Goal: Task Accomplishment & Management: Use online tool/utility

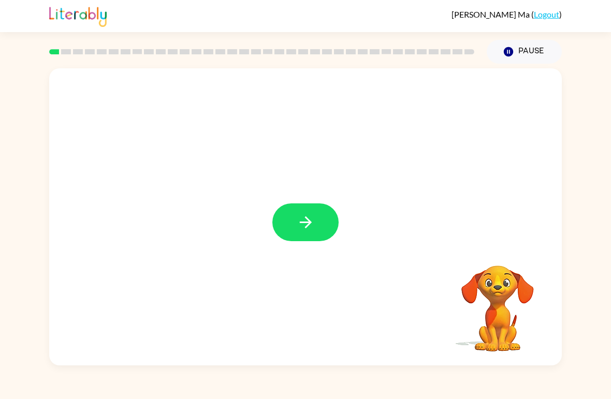
click at [302, 226] on icon "button" at bounding box center [306, 222] width 18 height 18
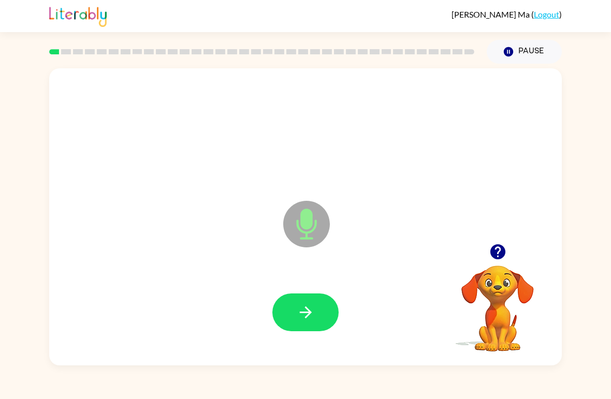
click at [311, 308] on icon "button" at bounding box center [306, 312] width 18 height 18
click at [327, 314] on button "button" at bounding box center [305, 313] width 66 height 38
click at [313, 318] on icon "button" at bounding box center [306, 312] width 18 height 18
click at [316, 312] on button "button" at bounding box center [305, 313] width 66 height 38
click at [315, 306] on button "button" at bounding box center [305, 313] width 66 height 38
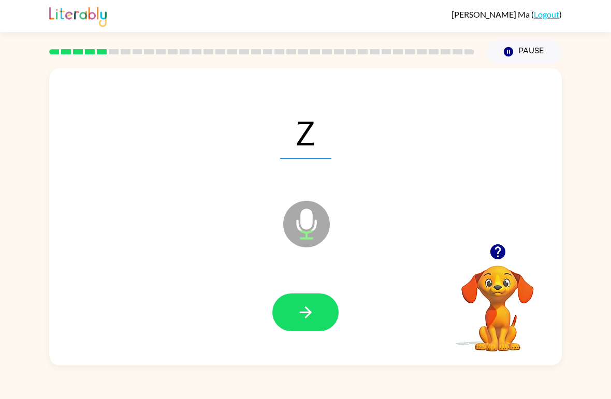
click at [317, 322] on button "button" at bounding box center [305, 313] width 66 height 38
click at [316, 297] on button "button" at bounding box center [305, 313] width 66 height 38
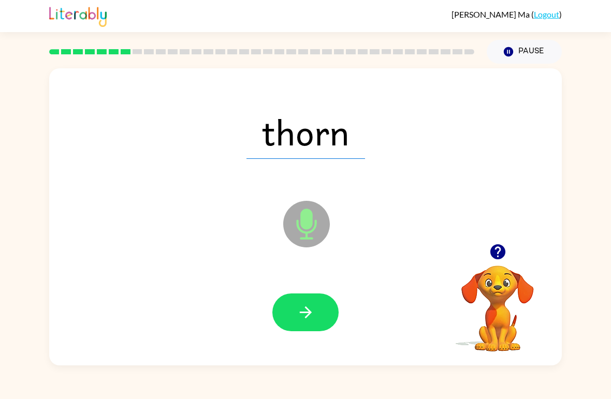
click at [319, 297] on button "button" at bounding box center [305, 313] width 66 height 38
click at [315, 302] on button "button" at bounding box center [305, 313] width 66 height 38
click at [315, 312] on button "button" at bounding box center [305, 313] width 66 height 38
click at [312, 307] on icon "button" at bounding box center [306, 312] width 18 height 18
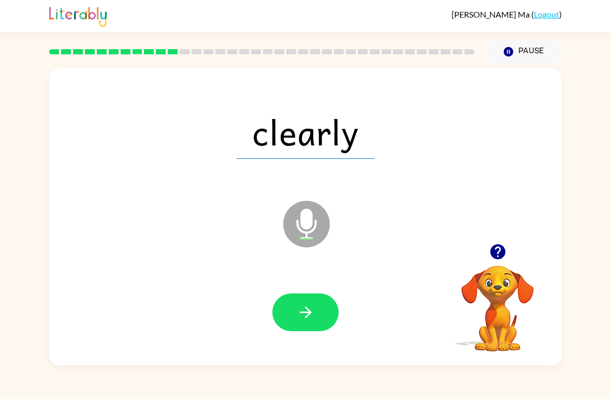
click at [320, 317] on button "button" at bounding box center [305, 313] width 66 height 38
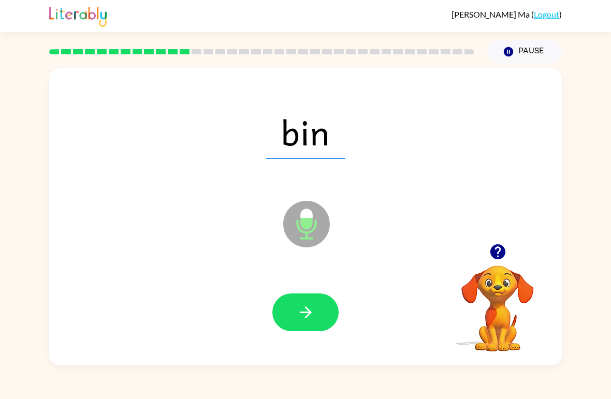
click at [318, 321] on button "button" at bounding box center [305, 313] width 66 height 38
click at [314, 302] on button "button" at bounding box center [305, 313] width 66 height 38
click at [325, 320] on button "button" at bounding box center [305, 313] width 66 height 38
click at [329, 303] on button "button" at bounding box center [305, 313] width 66 height 38
click at [323, 304] on button "button" at bounding box center [305, 313] width 66 height 38
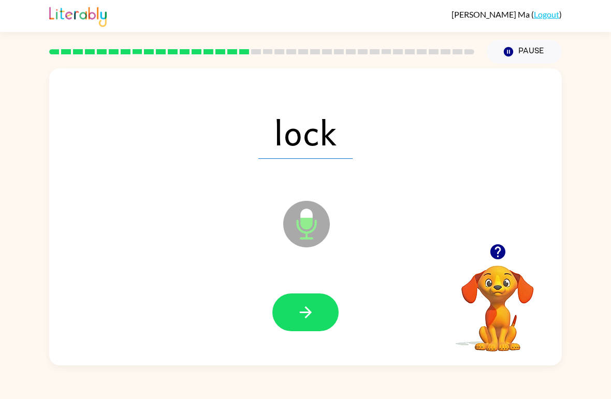
click at [320, 307] on button "button" at bounding box center [305, 313] width 66 height 38
click at [315, 300] on button "button" at bounding box center [305, 313] width 66 height 38
click at [323, 296] on button "button" at bounding box center [305, 313] width 66 height 38
click at [315, 306] on button "button" at bounding box center [305, 313] width 66 height 38
click at [314, 318] on icon "button" at bounding box center [306, 312] width 18 height 18
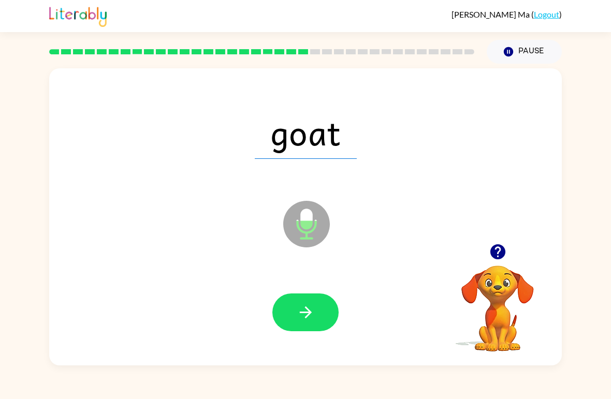
click at [313, 313] on icon "button" at bounding box center [306, 312] width 18 height 18
click at [311, 306] on icon "button" at bounding box center [306, 312] width 18 height 18
click at [306, 306] on icon "button" at bounding box center [306, 312] width 18 height 18
click at [307, 313] on icon "button" at bounding box center [305, 313] width 12 height 12
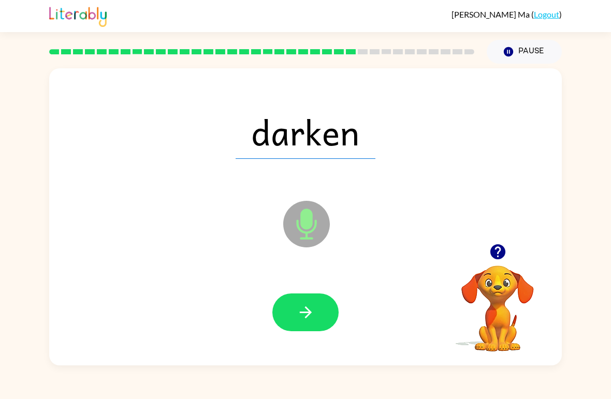
click at [309, 303] on button "button" at bounding box center [305, 313] width 66 height 38
click at [308, 312] on icon "button" at bounding box center [306, 312] width 18 height 18
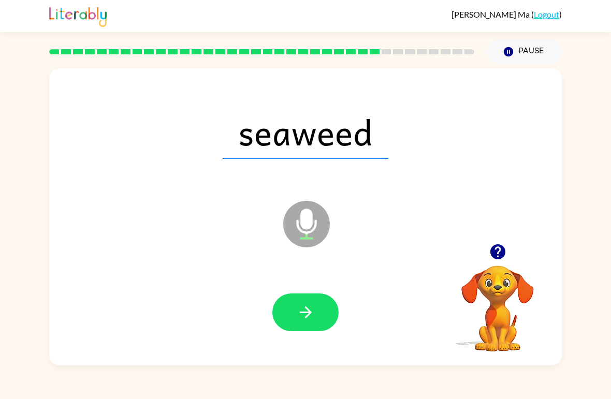
click at [303, 315] on icon "button" at bounding box center [306, 312] width 18 height 18
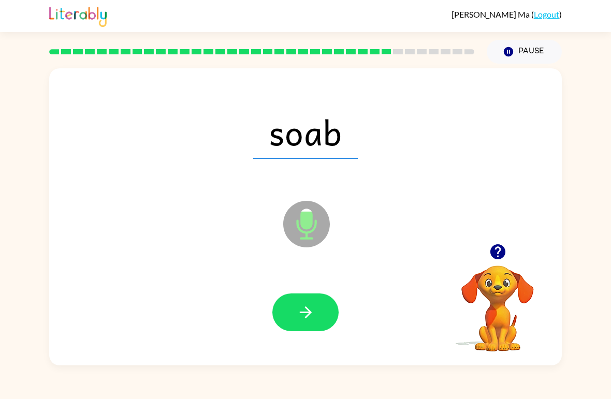
click at [317, 307] on button "button" at bounding box center [305, 313] width 66 height 38
click at [306, 308] on icon "button" at bounding box center [305, 313] width 12 height 12
click at [308, 306] on icon "button" at bounding box center [306, 312] width 18 height 18
click at [310, 311] on icon "button" at bounding box center [306, 312] width 18 height 18
click at [305, 314] on icon "button" at bounding box center [306, 312] width 18 height 18
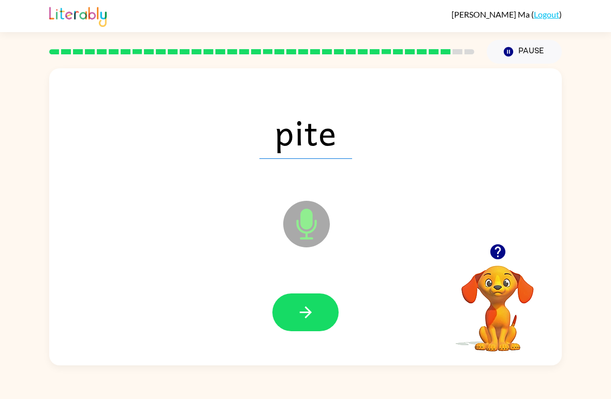
click at [309, 314] on icon "button" at bounding box center [305, 313] width 12 height 12
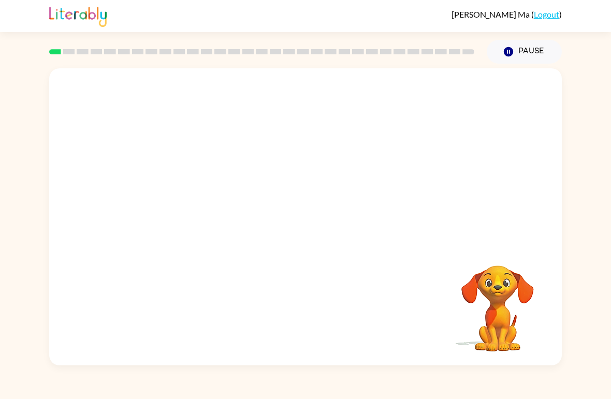
click at [284, 154] on video "Your browser must support playing .mp4 files to use Literably. Please try using…" at bounding box center [305, 156] width 513 height 176
click at [275, 160] on video "Your browser must support playing .mp4 files to use Literably. Please try using…" at bounding box center [305, 156] width 513 height 176
click at [274, 162] on video "Your browser must support playing .mp4 files to use Literably. Please try using…" at bounding box center [305, 156] width 513 height 176
click at [304, 215] on div at bounding box center [305, 223] width 66 height 38
click at [311, 222] on div at bounding box center [305, 223] width 66 height 38
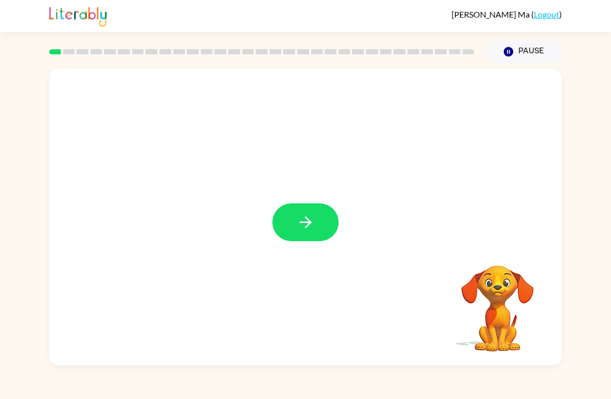
click at [316, 219] on button "button" at bounding box center [305, 223] width 66 height 38
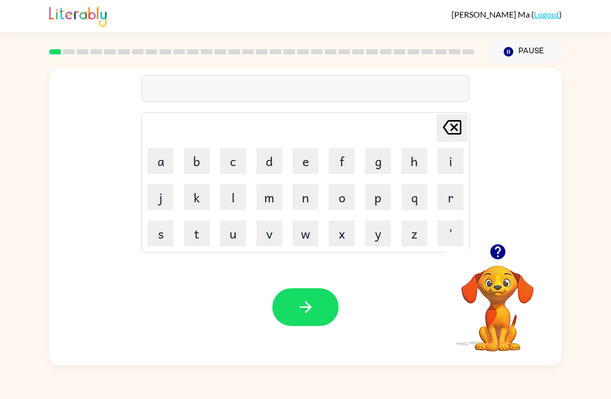
click at [448, 200] on button "r" at bounding box center [451, 197] width 26 height 26
click at [234, 234] on button "u" at bounding box center [233, 234] width 26 height 26
click at [193, 162] on button "b" at bounding box center [197, 161] width 26 height 26
click at [320, 307] on button "button" at bounding box center [305, 307] width 66 height 38
click at [272, 195] on button "m" at bounding box center [269, 197] width 26 height 26
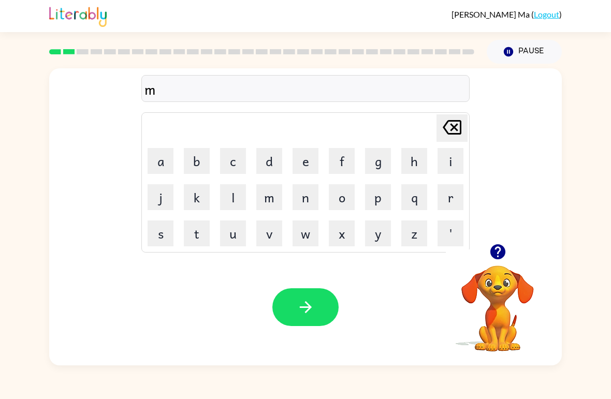
click at [343, 199] on button "o" at bounding box center [342, 197] width 26 height 26
click at [237, 231] on button "u" at bounding box center [233, 234] width 26 height 26
click at [202, 234] on button "t" at bounding box center [197, 234] width 26 height 26
click at [416, 158] on button "h" at bounding box center [414, 161] width 26 height 26
click at [310, 308] on icon "button" at bounding box center [305, 307] width 12 height 12
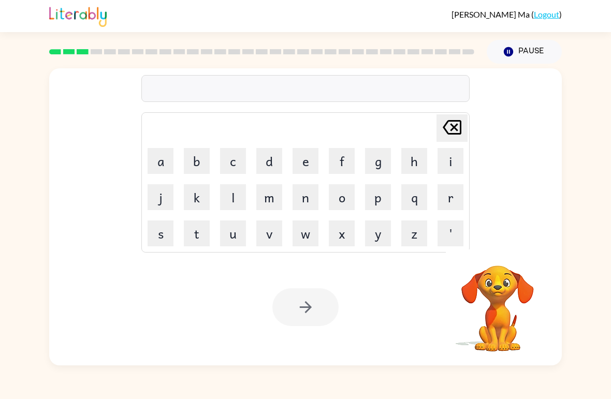
click at [270, 156] on button "d" at bounding box center [269, 161] width 26 height 26
click at [305, 158] on button "e" at bounding box center [306, 161] width 26 height 26
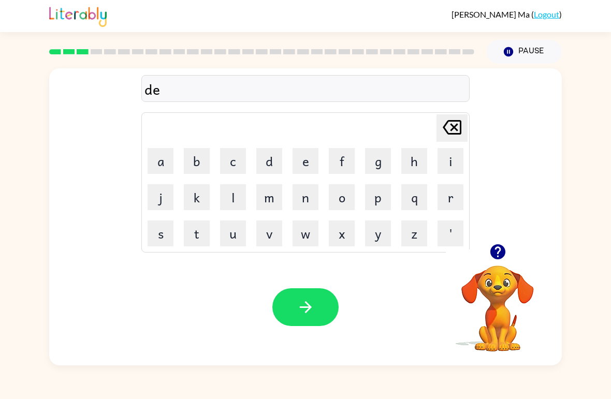
click at [303, 195] on button "n" at bounding box center [306, 197] width 26 height 26
click at [314, 297] on button "button" at bounding box center [305, 307] width 66 height 38
click at [160, 233] on button "s" at bounding box center [161, 234] width 26 height 26
click at [379, 195] on button "p" at bounding box center [378, 197] width 26 height 26
click at [334, 197] on button "o" at bounding box center [342, 197] width 26 height 26
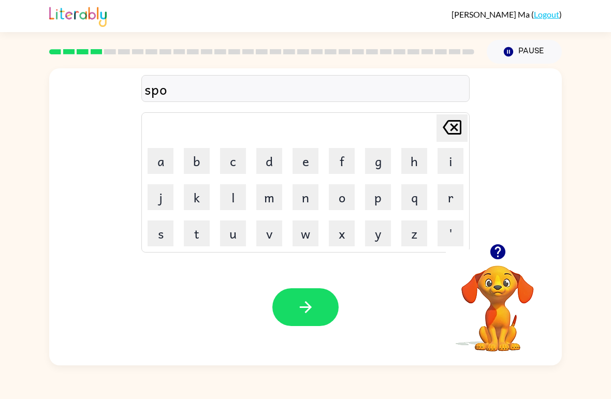
click at [197, 234] on button "t" at bounding box center [197, 234] width 26 height 26
click at [322, 299] on button "button" at bounding box center [305, 307] width 66 height 38
click at [161, 231] on button "s" at bounding box center [161, 234] width 26 height 26
click at [308, 233] on button "w" at bounding box center [306, 234] width 26 height 26
click at [302, 161] on button "e" at bounding box center [306, 161] width 26 height 26
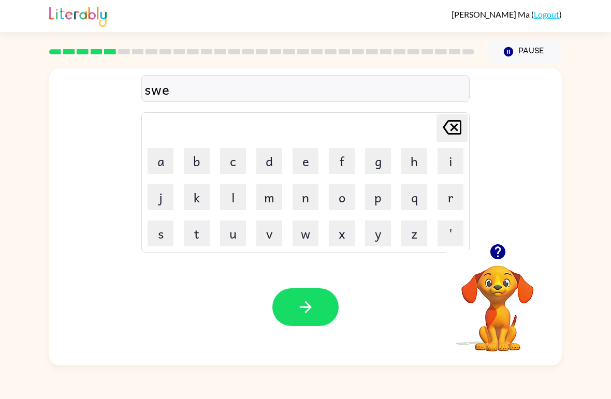
click at [380, 197] on button "p" at bounding box center [378, 197] width 26 height 26
click at [196, 234] on button "t" at bounding box center [197, 234] width 26 height 26
click at [314, 305] on icon "button" at bounding box center [306, 307] width 18 height 18
click at [376, 195] on button "p" at bounding box center [378, 197] width 26 height 26
click at [447, 163] on button "i" at bounding box center [451, 161] width 26 height 26
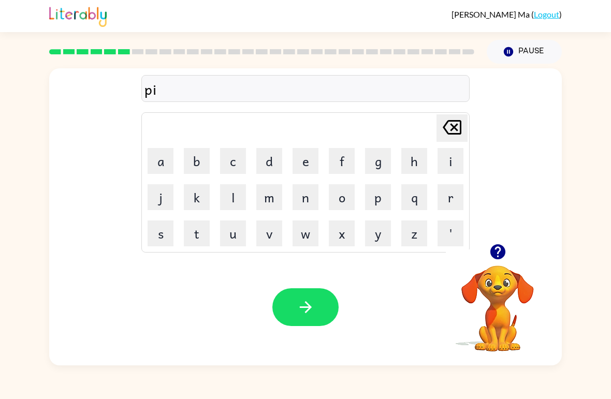
click at [307, 161] on button "e" at bounding box center [306, 161] width 26 height 26
click at [310, 299] on icon "button" at bounding box center [306, 307] width 18 height 18
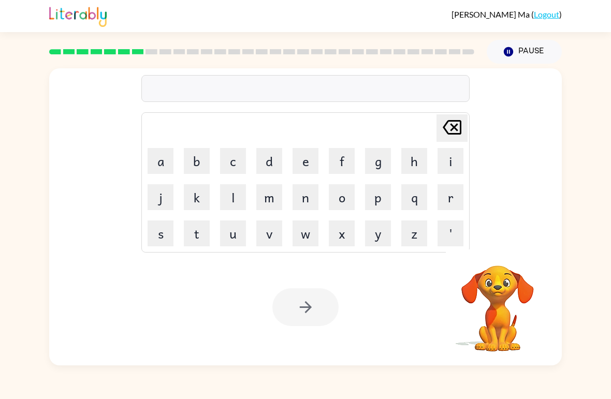
click at [240, 160] on button "c" at bounding box center [233, 161] width 26 height 26
click at [165, 163] on button "a" at bounding box center [161, 161] width 26 height 26
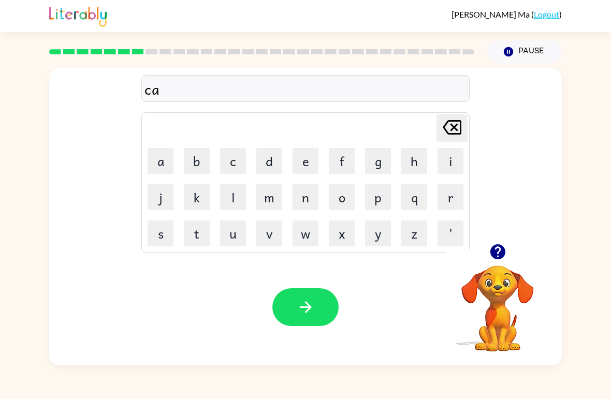
click at [236, 239] on button "u" at bounding box center [233, 234] width 26 height 26
click at [445, 126] on icon at bounding box center [452, 127] width 19 height 15
click at [306, 195] on button "n" at bounding box center [306, 197] width 26 height 26
click at [265, 162] on button "d" at bounding box center [269, 161] width 26 height 26
click at [231, 201] on button "l" at bounding box center [233, 197] width 26 height 26
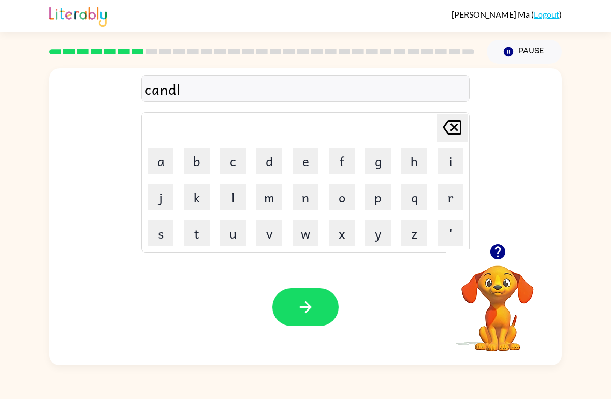
click at [308, 160] on button "e" at bounding box center [306, 161] width 26 height 26
click at [306, 308] on icon "button" at bounding box center [305, 307] width 12 height 12
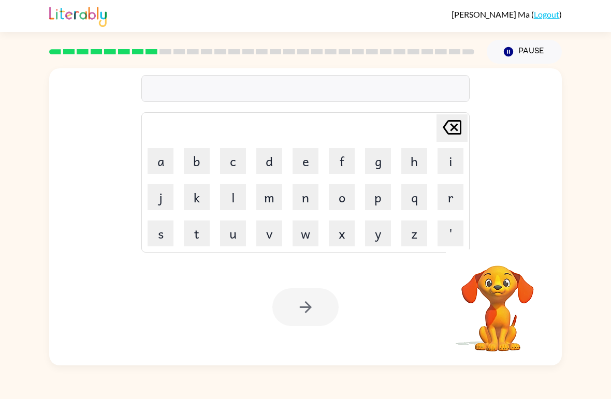
click at [204, 155] on button "b" at bounding box center [197, 161] width 26 height 26
click at [163, 160] on button "a" at bounding box center [161, 161] width 26 height 26
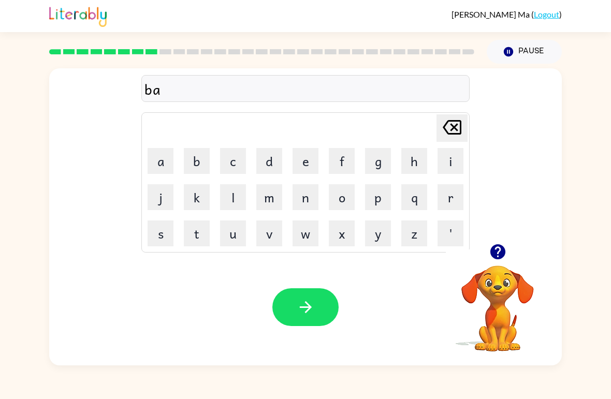
click at [201, 230] on button "t" at bounding box center [197, 234] width 26 height 26
click at [411, 164] on button "h" at bounding box center [414, 161] width 26 height 26
click at [315, 297] on button "button" at bounding box center [305, 307] width 66 height 38
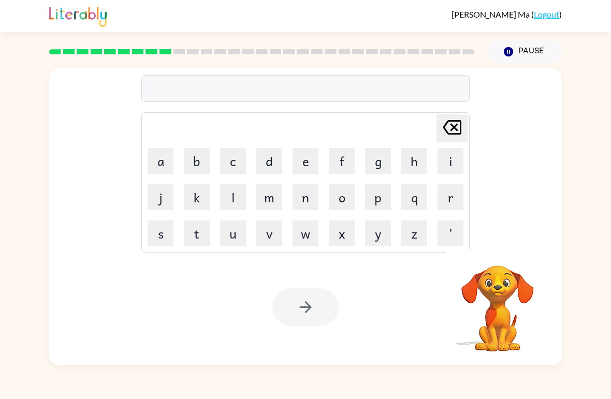
click at [243, 157] on button "c" at bounding box center [233, 161] width 26 height 26
click at [237, 193] on button "l" at bounding box center [233, 197] width 26 height 26
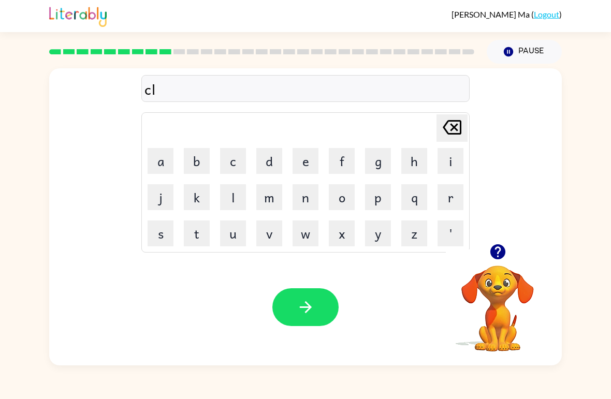
click at [343, 193] on button "o" at bounding box center [342, 197] width 26 height 26
click at [312, 238] on button "w" at bounding box center [306, 234] width 26 height 26
click at [306, 194] on button "n" at bounding box center [306, 197] width 26 height 26
click at [306, 309] on icon "button" at bounding box center [306, 307] width 18 height 18
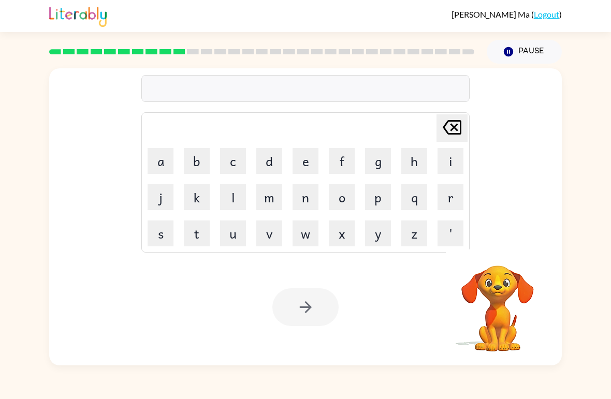
click at [163, 235] on button "s" at bounding box center [161, 234] width 26 height 26
click at [410, 160] on button "h" at bounding box center [414, 161] width 26 height 26
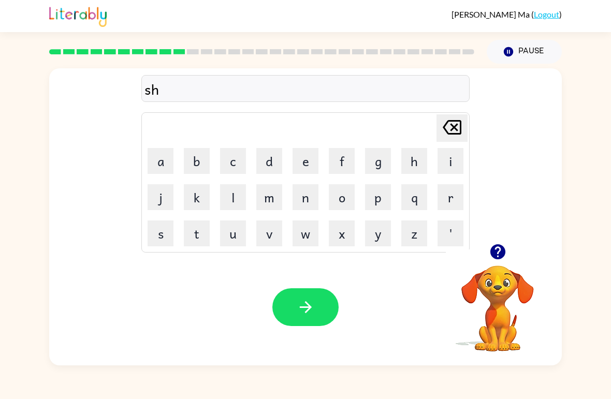
click at [338, 198] on button "o" at bounding box center [342, 197] width 26 height 26
click at [231, 162] on button "c" at bounding box center [233, 161] width 26 height 26
click at [195, 200] on button "k" at bounding box center [197, 197] width 26 height 26
click at [322, 305] on button "button" at bounding box center [305, 307] width 66 height 38
click at [377, 157] on button "g" at bounding box center [378, 161] width 26 height 26
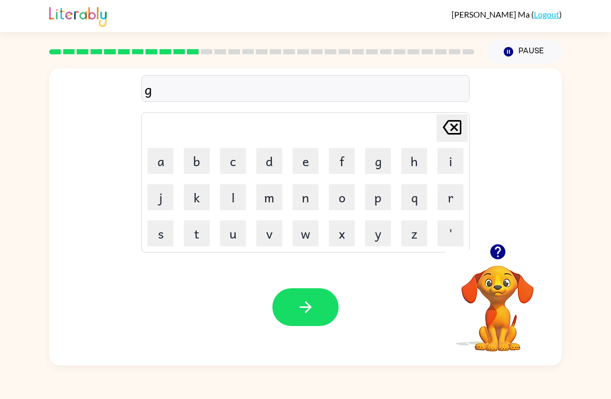
click at [161, 156] on button "a" at bounding box center [161, 161] width 26 height 26
click at [415, 235] on button "z" at bounding box center [414, 234] width 26 height 26
click at [304, 160] on button "e" at bounding box center [306, 161] width 26 height 26
click at [315, 302] on button "button" at bounding box center [305, 307] width 66 height 38
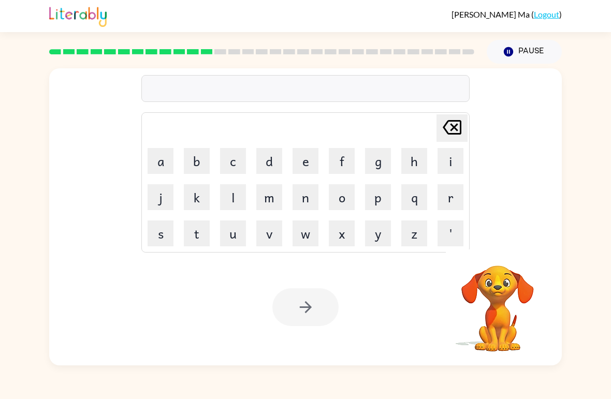
click at [314, 163] on button "e" at bounding box center [306, 161] width 26 height 26
click at [342, 238] on button "x" at bounding box center [342, 234] width 26 height 26
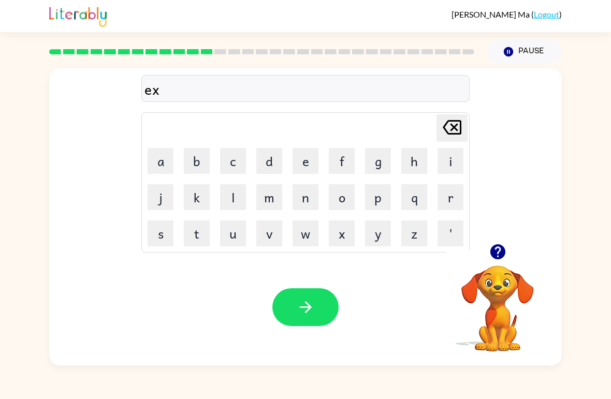
click at [382, 200] on button "p" at bounding box center [378, 197] width 26 height 26
click at [239, 198] on button "l" at bounding box center [233, 197] width 26 height 26
click at [349, 200] on button "o" at bounding box center [342, 197] width 26 height 26
click at [266, 165] on button "d" at bounding box center [269, 161] width 26 height 26
click at [307, 157] on button "e" at bounding box center [306, 161] width 26 height 26
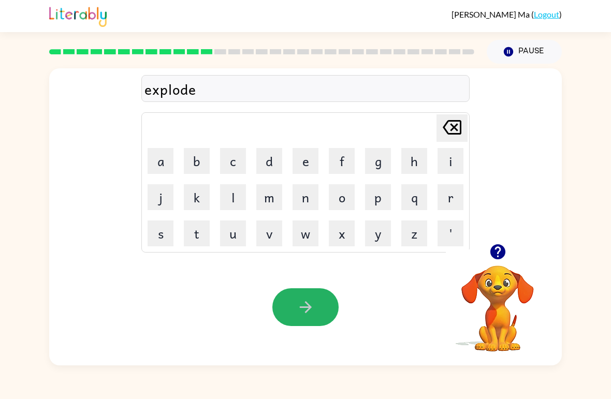
click at [313, 306] on icon "button" at bounding box center [306, 307] width 18 height 18
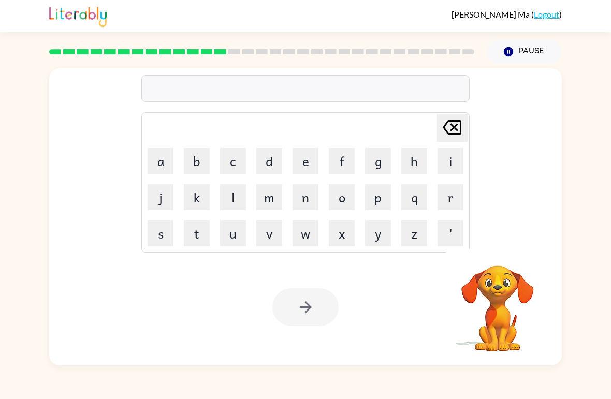
click at [164, 236] on button "s" at bounding box center [161, 234] width 26 height 26
click at [303, 236] on button "w" at bounding box center [306, 234] width 26 height 26
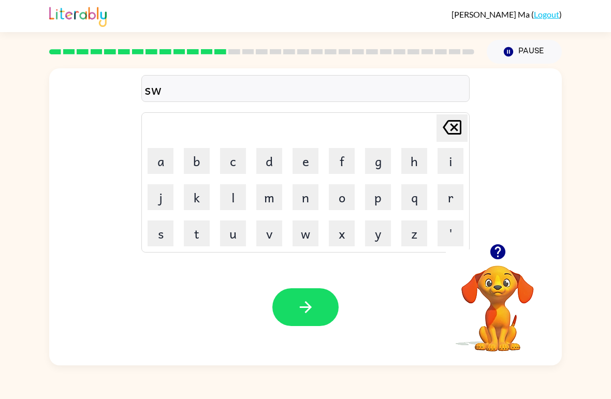
click at [307, 158] on button "e" at bounding box center [306, 161] width 26 height 26
click at [303, 169] on button "e" at bounding box center [306, 161] width 26 height 26
click at [205, 236] on button "t" at bounding box center [197, 234] width 26 height 26
click at [305, 202] on button "n" at bounding box center [306, 197] width 26 height 26
click at [311, 160] on button "e" at bounding box center [306, 161] width 26 height 26
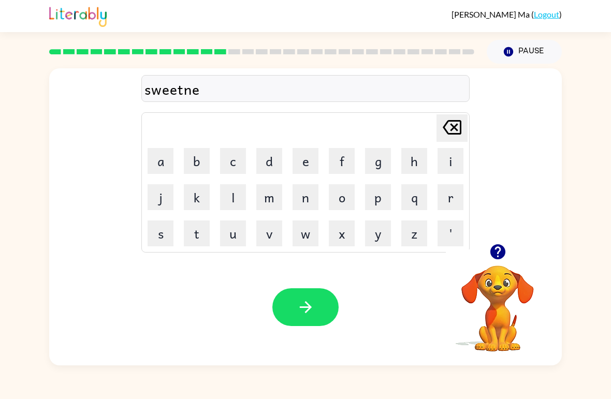
click at [165, 230] on button "s" at bounding box center [161, 234] width 26 height 26
click at [167, 228] on button "s" at bounding box center [161, 234] width 26 height 26
click at [307, 305] on icon "button" at bounding box center [305, 307] width 12 height 12
click at [417, 159] on button "h" at bounding box center [414, 161] width 26 height 26
click at [455, 161] on button "i" at bounding box center [451, 161] width 26 height 26
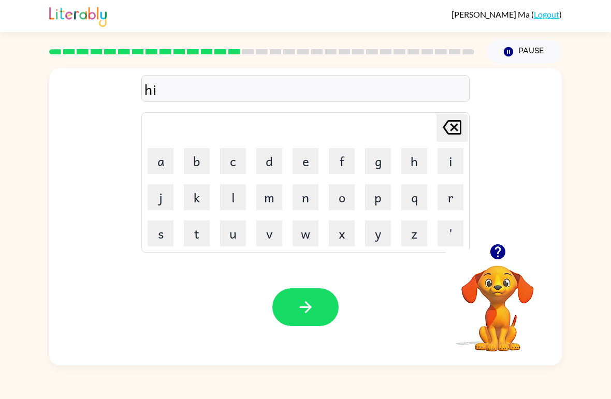
click at [381, 202] on button "p" at bounding box center [378, 197] width 26 height 26
click at [376, 198] on button "p" at bounding box center [378, 197] width 26 height 26
click at [349, 196] on button "o" at bounding box center [342, 197] width 26 height 26
click at [314, 303] on icon "button" at bounding box center [306, 307] width 18 height 18
click at [344, 156] on button "f" at bounding box center [342, 161] width 26 height 26
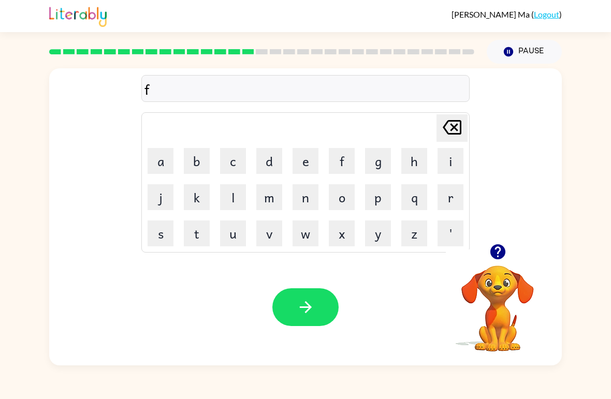
click at [337, 199] on button "o" at bounding box center [342, 197] width 26 height 26
click at [443, 196] on button "r" at bounding box center [451, 197] width 26 height 26
click at [192, 201] on button "k" at bounding box center [197, 197] width 26 height 26
click at [313, 299] on icon "button" at bounding box center [306, 307] width 18 height 18
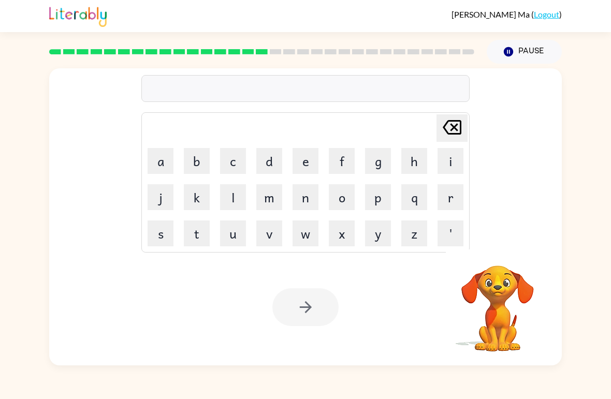
click at [313, 234] on button "w" at bounding box center [306, 234] width 26 height 26
click at [305, 161] on button "e" at bounding box center [306, 161] width 26 height 26
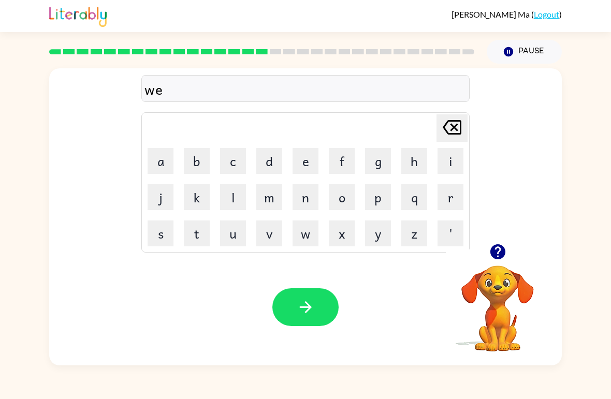
click at [199, 157] on button "b" at bounding box center [197, 161] width 26 height 26
click at [315, 294] on button "button" at bounding box center [305, 307] width 66 height 38
click at [161, 235] on button "s" at bounding box center [161, 234] width 26 height 26
click at [235, 200] on button "l" at bounding box center [233, 197] width 26 height 26
click at [302, 160] on button "e" at bounding box center [306, 161] width 26 height 26
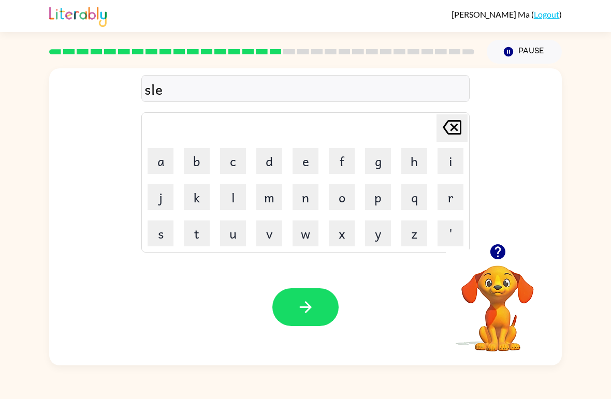
click at [387, 196] on button "p" at bounding box center [378, 197] width 26 height 26
click at [199, 227] on button "t" at bounding box center [197, 234] width 26 height 26
click at [309, 312] on icon "button" at bounding box center [306, 307] width 18 height 18
click at [162, 158] on button "a" at bounding box center [161, 161] width 26 height 26
click at [455, 196] on button "r" at bounding box center [451, 197] width 26 height 26
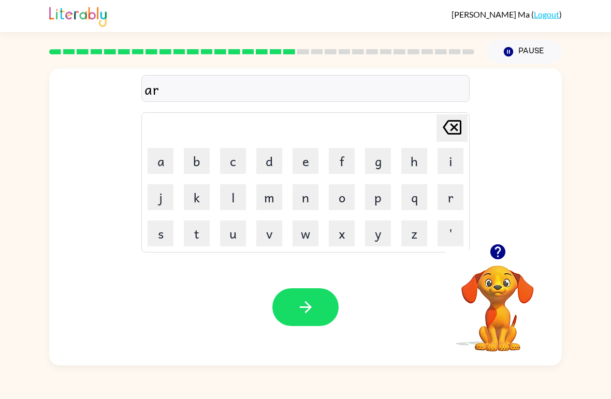
click at [273, 161] on button "d" at bounding box center [269, 161] width 26 height 26
click at [459, 123] on icon "[PERSON_NAME] last character input" at bounding box center [452, 127] width 25 height 25
click at [458, 123] on icon "[PERSON_NAME] last character input" at bounding box center [452, 127] width 25 height 25
click at [458, 127] on icon "[PERSON_NAME] last character input" at bounding box center [452, 127] width 25 height 25
click at [458, 126] on icon "[PERSON_NAME] last character input" at bounding box center [452, 127] width 25 height 25
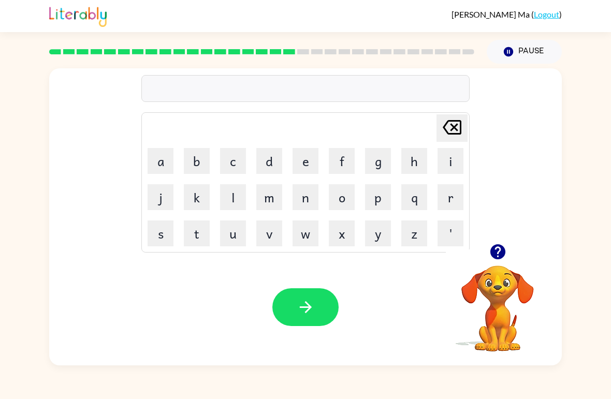
click at [423, 160] on button "h" at bounding box center [414, 161] width 26 height 26
click at [154, 167] on button "a" at bounding box center [161, 161] width 26 height 26
click at [452, 194] on button "r" at bounding box center [451, 197] width 26 height 26
click at [274, 164] on button "d" at bounding box center [269, 161] width 26 height 26
click at [313, 306] on icon "button" at bounding box center [306, 307] width 18 height 18
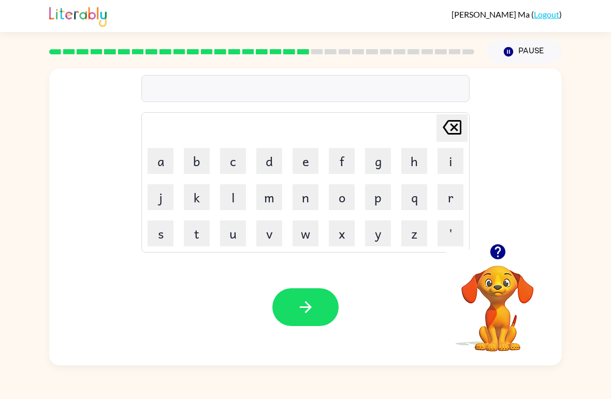
click at [454, 197] on button "r" at bounding box center [451, 197] width 26 height 26
click at [342, 199] on button "o" at bounding box center [342, 197] width 26 height 26
click at [270, 161] on button "d" at bounding box center [269, 161] width 26 height 26
click at [319, 303] on button "button" at bounding box center [305, 307] width 66 height 38
click at [453, 196] on button "r" at bounding box center [451, 197] width 26 height 26
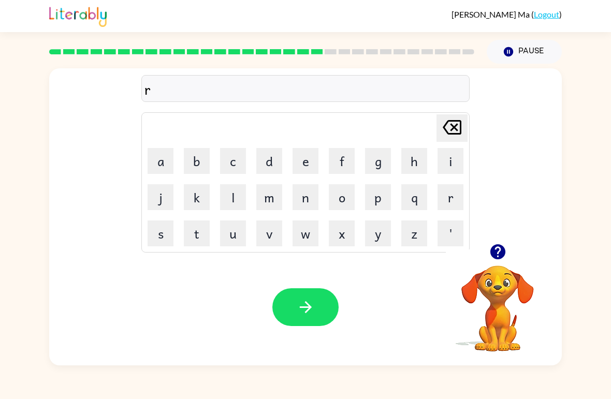
click at [311, 161] on button "e" at bounding box center [306, 161] width 26 height 26
click at [161, 243] on button "s" at bounding box center [161, 234] width 26 height 26
click at [205, 230] on button "t" at bounding box center [197, 234] width 26 height 26
click at [305, 161] on button "e" at bounding box center [306, 161] width 26 height 26
click at [277, 162] on button "d" at bounding box center [269, 161] width 26 height 26
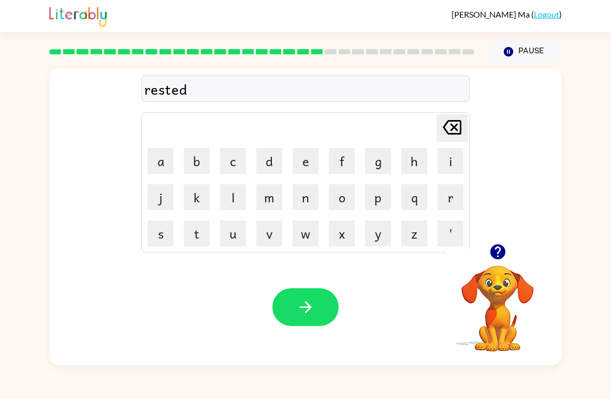
click at [317, 300] on button "button" at bounding box center [305, 307] width 66 height 38
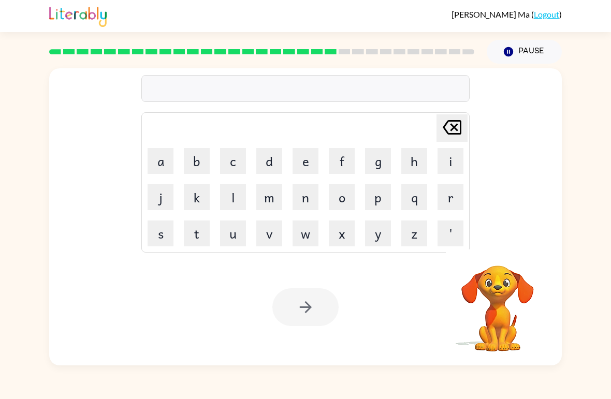
click at [309, 233] on button "w" at bounding box center [306, 234] width 26 height 26
click at [164, 160] on button "a" at bounding box center [161, 161] width 26 height 26
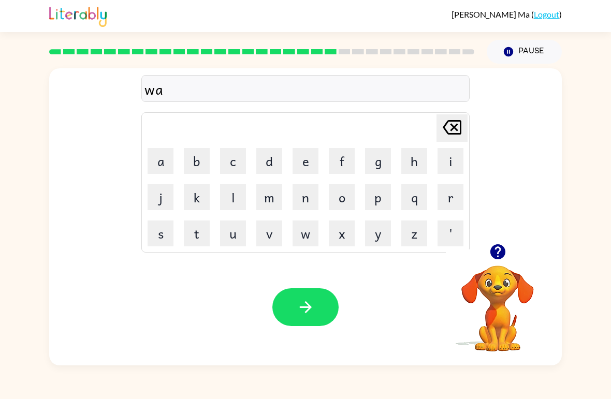
click at [202, 191] on button "k" at bounding box center [197, 197] width 26 height 26
click at [306, 165] on button "e" at bounding box center [306, 161] width 26 height 26
click at [306, 292] on button "button" at bounding box center [305, 307] width 66 height 38
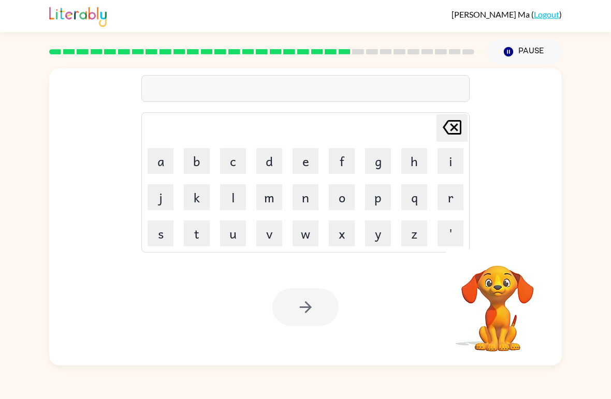
click at [156, 231] on button "s" at bounding box center [161, 234] width 26 height 26
click at [303, 196] on button "n" at bounding box center [306, 197] width 26 height 26
click at [342, 197] on button "o" at bounding box center [342, 197] width 26 height 26
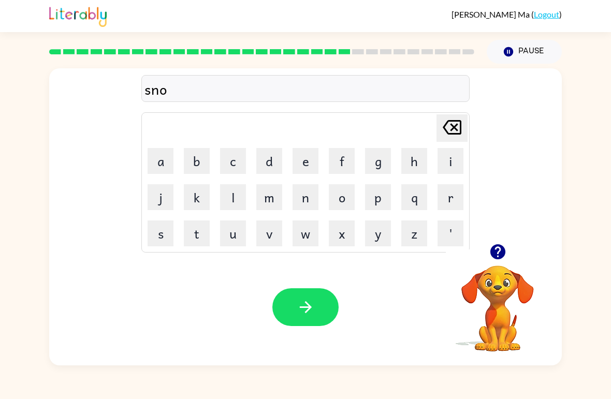
click at [306, 237] on button "w" at bounding box center [306, 234] width 26 height 26
click at [269, 197] on button "m" at bounding box center [269, 197] width 26 height 26
click at [158, 159] on button "a" at bounding box center [161, 161] width 26 height 26
click at [306, 195] on button "n" at bounding box center [306, 197] width 26 height 26
click at [320, 302] on button "button" at bounding box center [305, 307] width 66 height 38
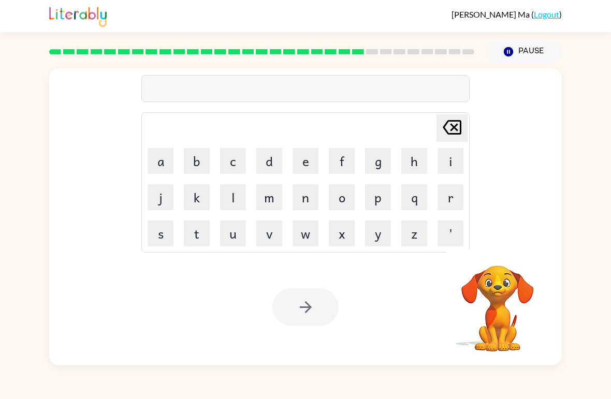
click at [310, 230] on button "w" at bounding box center [306, 234] width 26 height 26
click at [449, 164] on button "i" at bounding box center [451, 161] width 26 height 26
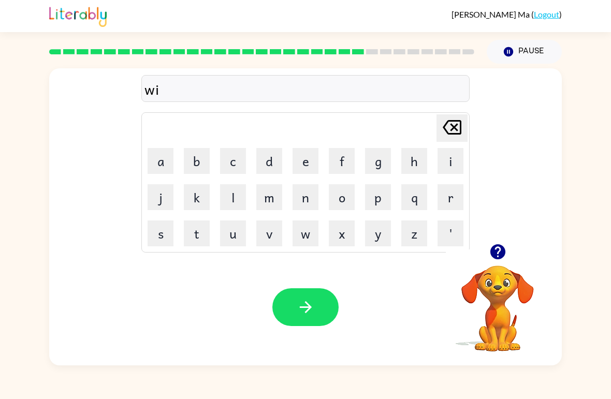
click at [309, 197] on button "n" at bounding box center [306, 197] width 26 height 26
click at [202, 227] on button "t" at bounding box center [197, 234] width 26 height 26
click at [307, 156] on button "e" at bounding box center [306, 161] width 26 height 26
click at [450, 197] on button "r" at bounding box center [451, 197] width 26 height 26
click at [318, 300] on button "button" at bounding box center [305, 307] width 66 height 38
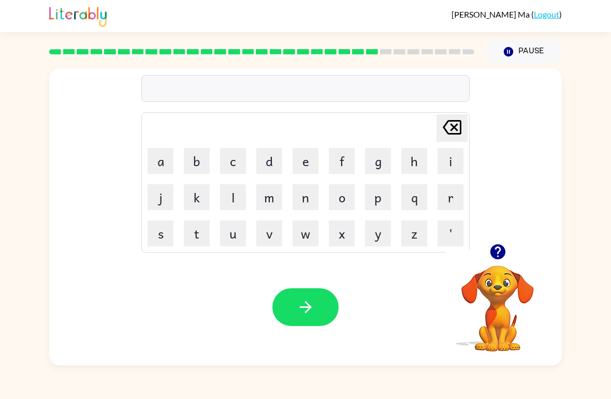
click at [233, 158] on button "c" at bounding box center [233, 161] width 26 height 26
click at [414, 159] on button "h" at bounding box center [414, 161] width 26 height 26
click at [312, 157] on button "e" at bounding box center [306, 161] width 26 height 26
click at [163, 237] on button "s" at bounding box center [161, 234] width 26 height 26
click at [208, 227] on button "t" at bounding box center [197, 234] width 26 height 26
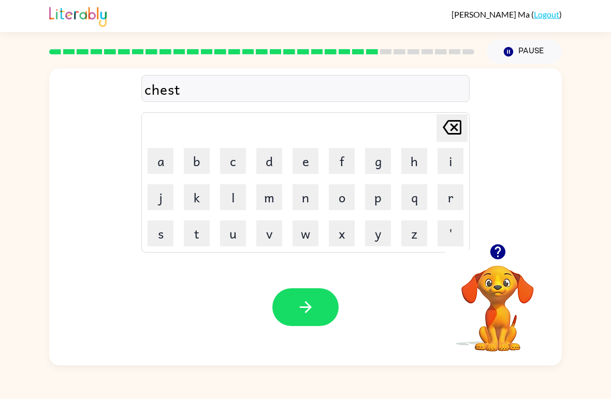
click at [320, 301] on button "button" at bounding box center [305, 307] width 66 height 38
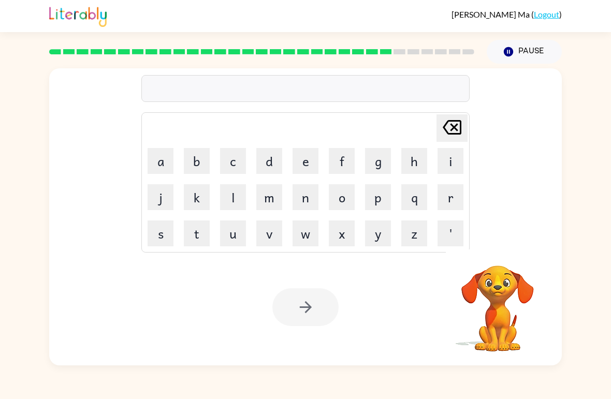
click at [160, 235] on button "s" at bounding box center [161, 234] width 26 height 26
click at [236, 236] on button "u" at bounding box center [233, 234] width 26 height 26
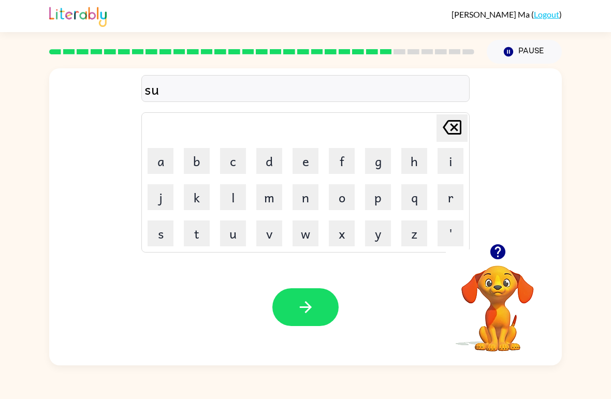
click at [309, 201] on button "n" at bounding box center [306, 197] width 26 height 26
click at [453, 126] on icon at bounding box center [452, 127] width 19 height 15
click at [269, 161] on button "d" at bounding box center [269, 161] width 26 height 26
click at [315, 160] on button "e" at bounding box center [306, 161] width 26 height 26
click at [307, 192] on button "n" at bounding box center [306, 197] width 26 height 26
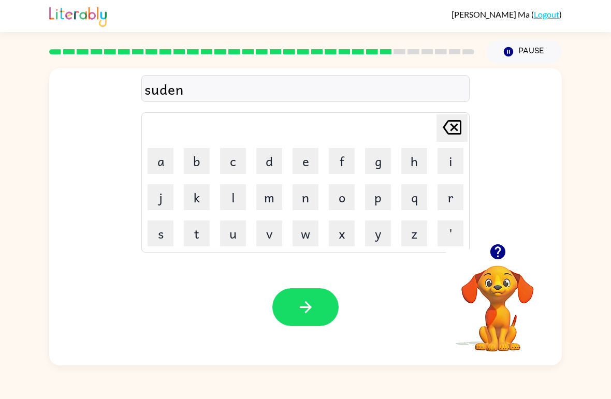
click at [311, 312] on icon "button" at bounding box center [306, 307] width 18 height 18
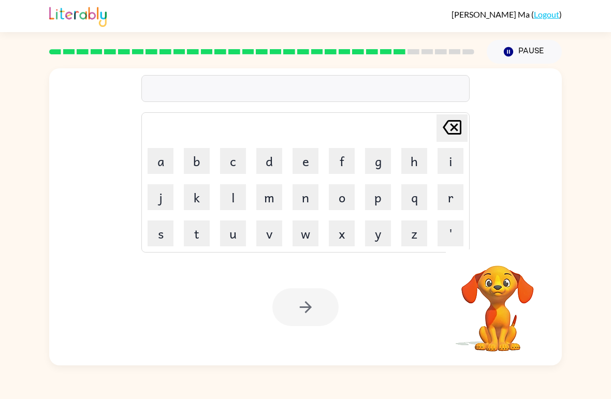
click at [235, 161] on button "c" at bounding box center [233, 161] width 26 height 26
click at [340, 198] on button "o" at bounding box center [342, 197] width 26 height 26
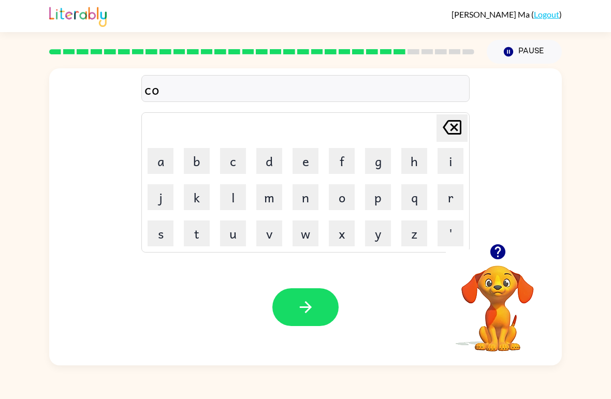
click at [306, 203] on button "n" at bounding box center [306, 197] width 26 height 26
click at [312, 165] on button "e" at bounding box center [306, 161] width 26 height 26
click at [306, 299] on icon "button" at bounding box center [306, 307] width 18 height 18
click at [239, 158] on button "c" at bounding box center [233, 161] width 26 height 26
click at [416, 157] on button "h" at bounding box center [414, 161] width 26 height 26
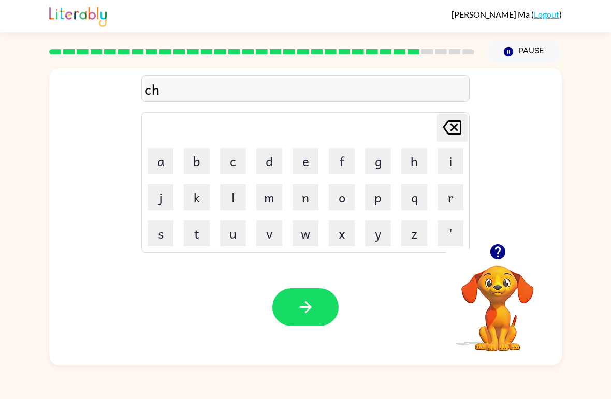
click at [162, 160] on button "a" at bounding box center [161, 161] width 26 height 26
click at [454, 161] on button "i" at bounding box center [451, 161] width 26 height 26
click at [309, 197] on button "n" at bounding box center [306, 197] width 26 height 26
click at [318, 303] on button "button" at bounding box center [305, 307] width 66 height 38
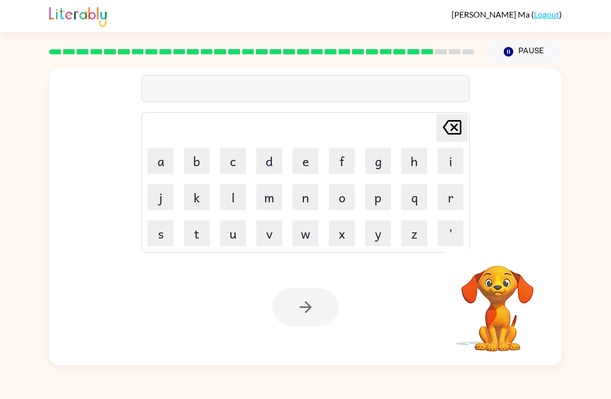
click at [168, 243] on button "s" at bounding box center [161, 234] width 26 height 26
click at [412, 166] on button "h" at bounding box center [414, 161] width 26 height 26
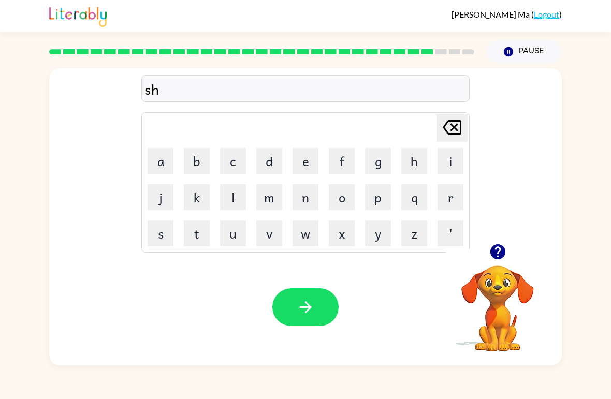
click at [238, 233] on button "u" at bounding box center [233, 234] width 26 height 26
click at [198, 229] on button "t" at bounding box center [197, 234] width 26 height 26
click at [322, 308] on button "button" at bounding box center [305, 307] width 66 height 38
click at [201, 233] on button "t" at bounding box center [197, 234] width 26 height 26
click at [410, 162] on button "h" at bounding box center [414, 161] width 26 height 26
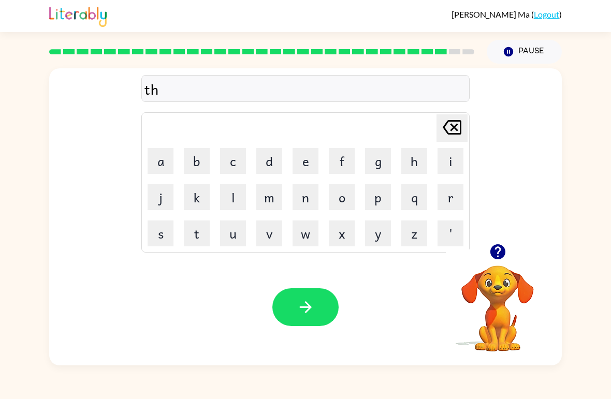
click at [448, 161] on button "i" at bounding box center [451, 161] width 26 height 26
click at [450, 197] on button "r" at bounding box center [451, 197] width 26 height 26
click at [162, 234] on button "s" at bounding box center [161, 234] width 26 height 26
click at [202, 229] on button "t" at bounding box center [197, 234] width 26 height 26
click at [315, 298] on button "button" at bounding box center [305, 307] width 66 height 38
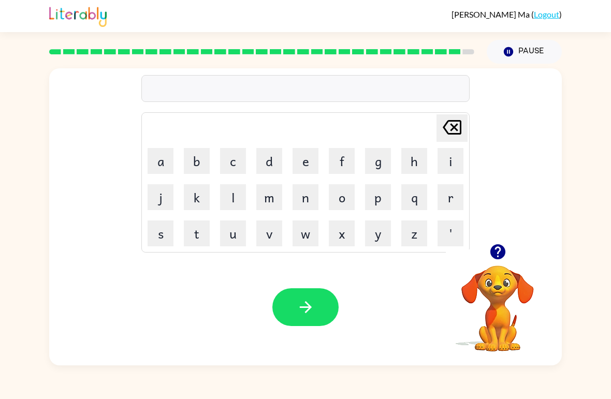
click at [448, 156] on button "i" at bounding box center [451, 161] width 26 height 26
click at [384, 197] on button "p" at bounding box center [378, 197] width 26 height 26
click at [307, 153] on button "e" at bounding box center [306, 161] width 26 height 26
click at [449, 124] on icon "[PERSON_NAME] last character input" at bounding box center [452, 127] width 25 height 25
click at [448, 124] on icon "[PERSON_NAME] last character input" at bounding box center [452, 127] width 25 height 25
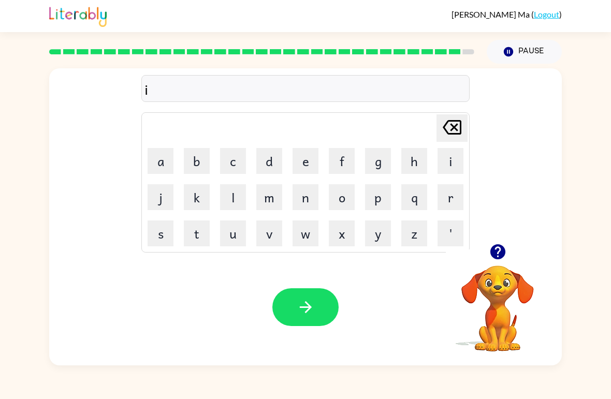
click at [448, 134] on icon at bounding box center [452, 127] width 19 height 15
click at [451, 201] on button "r" at bounding box center [451, 197] width 26 height 26
click at [452, 153] on button "i" at bounding box center [451, 161] width 26 height 26
click at [381, 195] on button "p" at bounding box center [378, 197] width 26 height 26
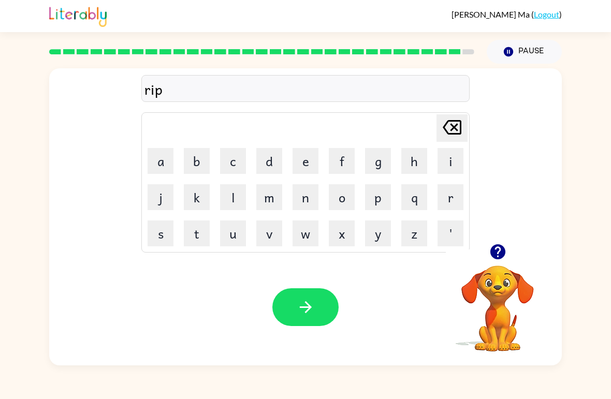
click at [308, 158] on button "e" at bounding box center [306, 161] width 26 height 26
click at [313, 308] on icon "button" at bounding box center [306, 307] width 18 height 18
